Goal: Task Accomplishment & Management: Manage account settings

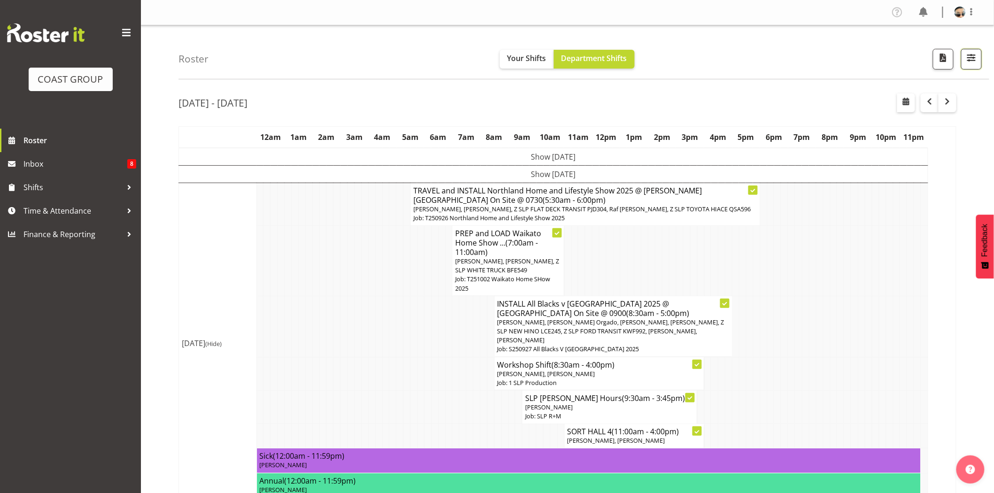
click at [973, 63] on span "button" at bounding box center [972, 58] width 12 height 12
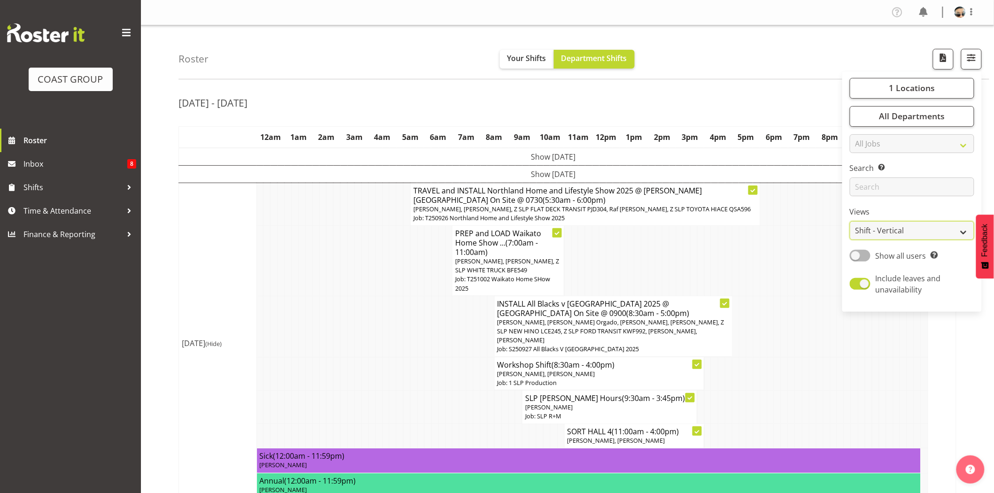
click at [918, 230] on select "Staff Role Shift - Horizontal Shift - Vertical Staff - Location" at bounding box center [912, 230] width 125 height 19
click at [728, 258] on td at bounding box center [729, 261] width 7 height 70
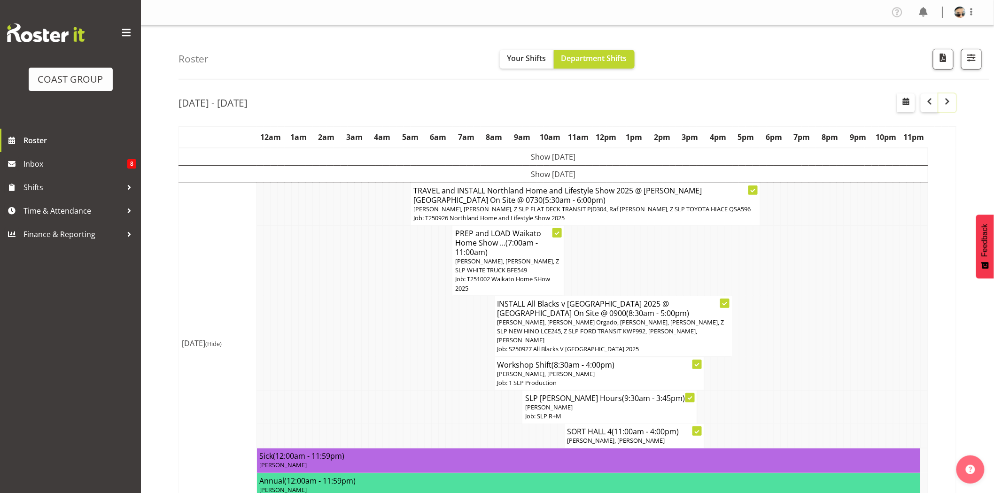
click at [952, 100] on span "button" at bounding box center [947, 101] width 11 height 11
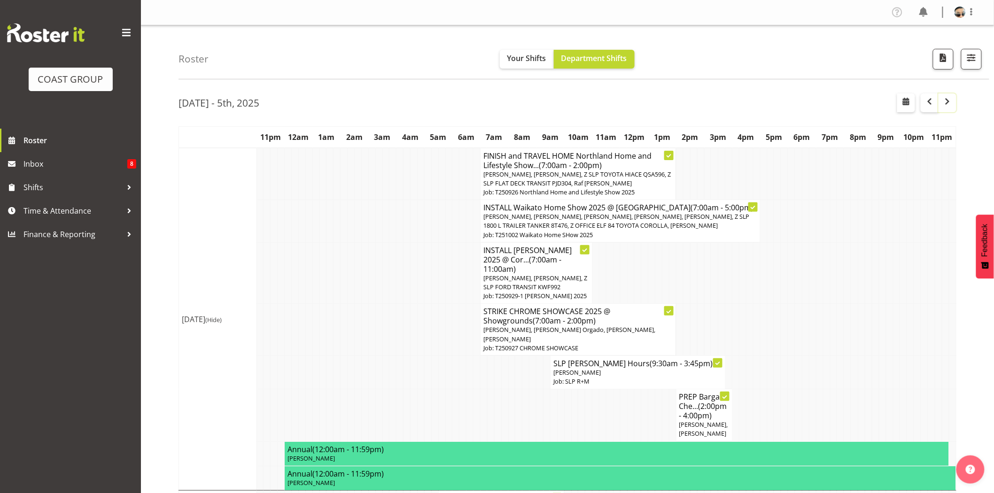
click at [947, 99] on span "button" at bounding box center [947, 101] width 11 height 11
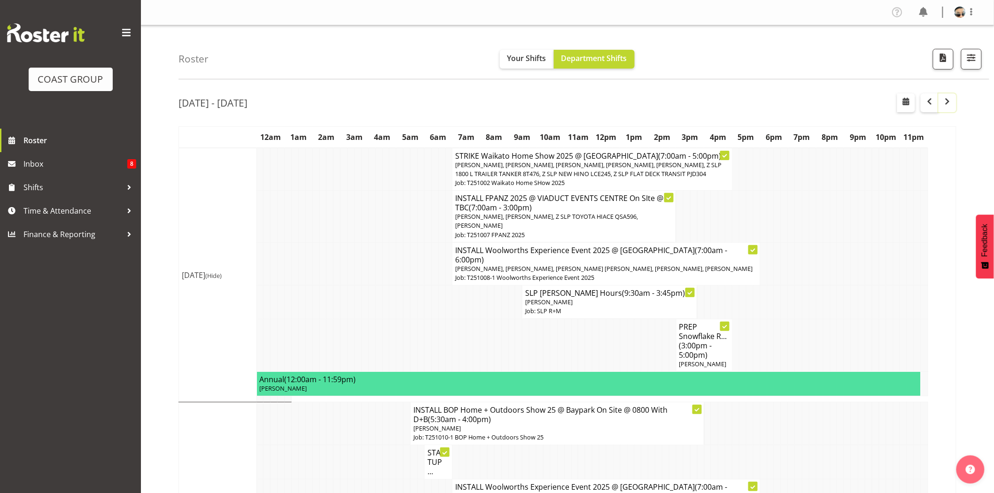
click at [944, 107] on span "button" at bounding box center [947, 101] width 11 height 11
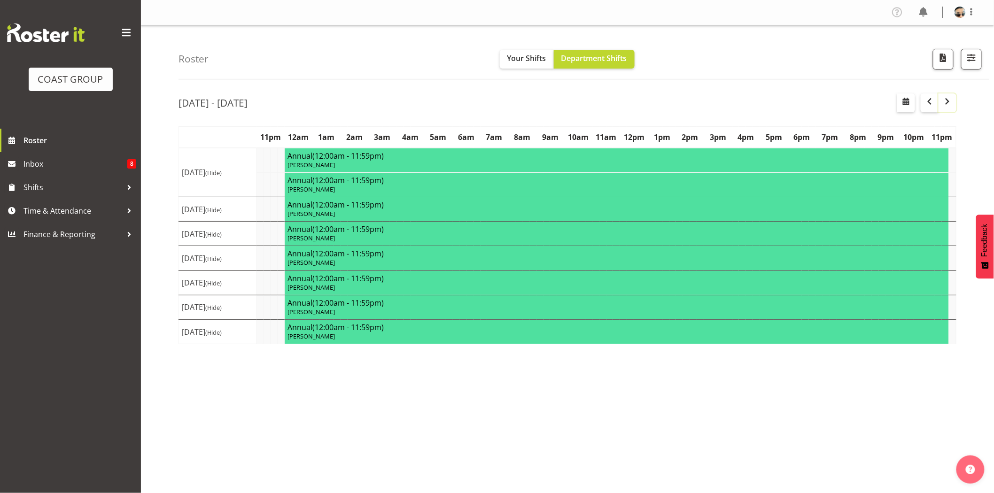
click at [944, 107] on span "button" at bounding box center [947, 101] width 11 height 11
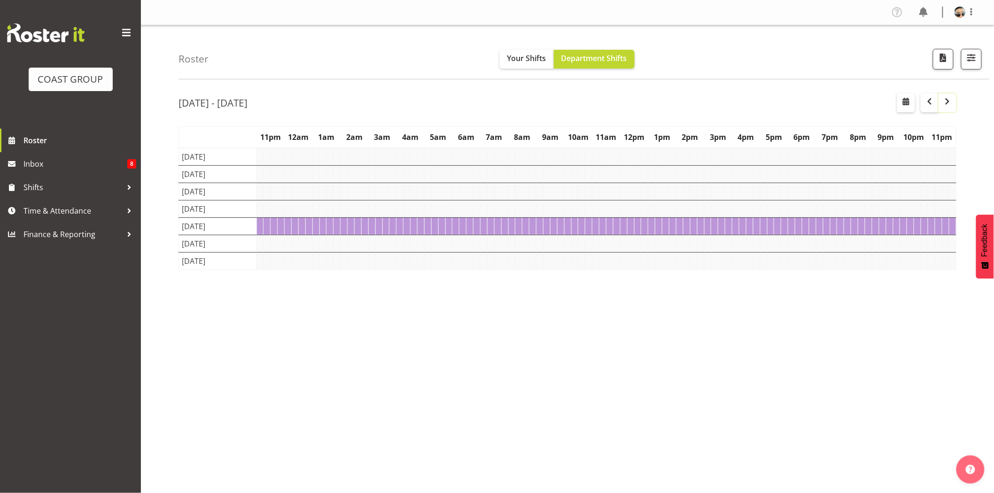
click at [944, 107] on span "button" at bounding box center [947, 101] width 11 height 11
